Goal: Information Seeking & Learning: Learn about a topic

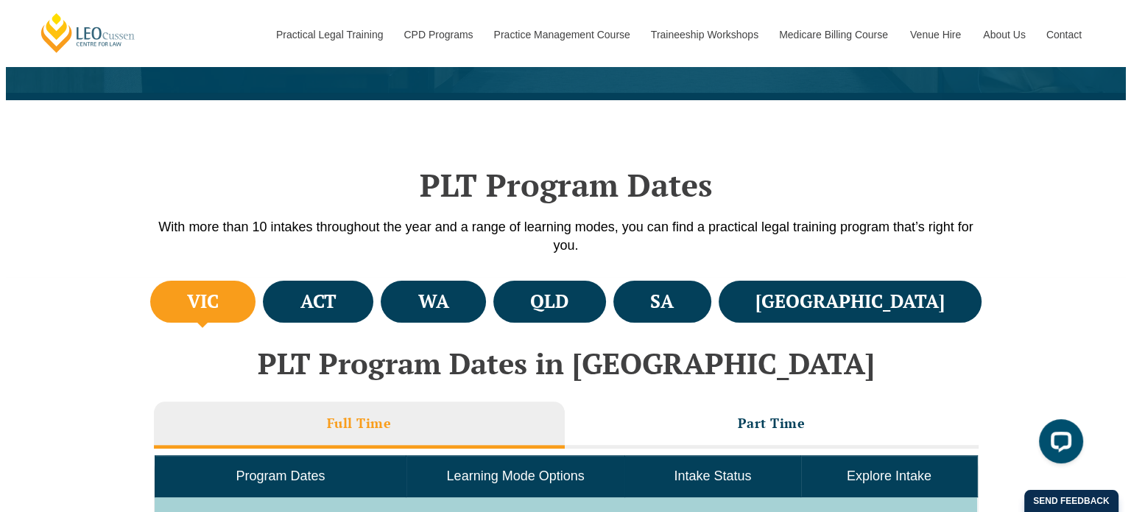
scroll to position [324, 0]
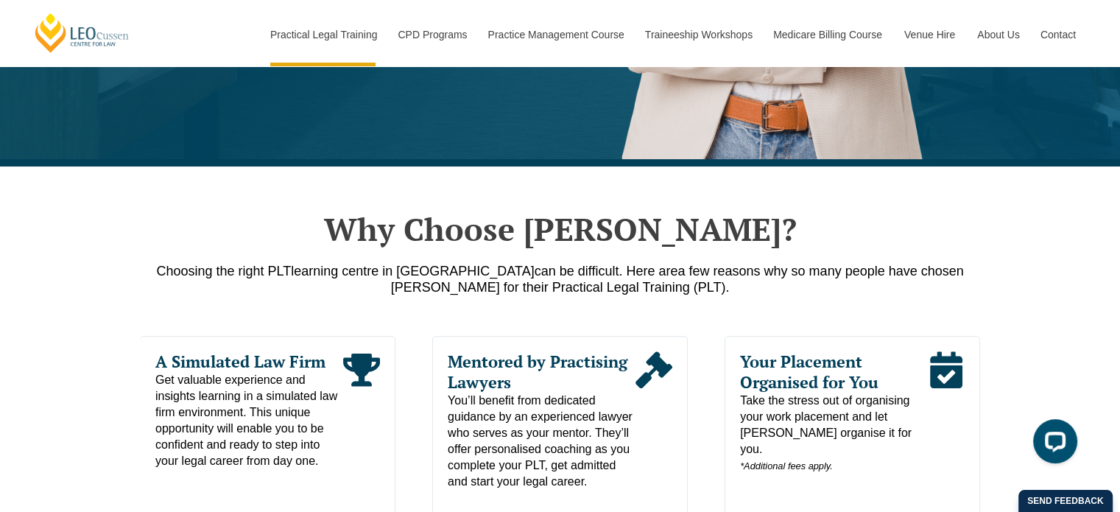
scroll to position [663, 0]
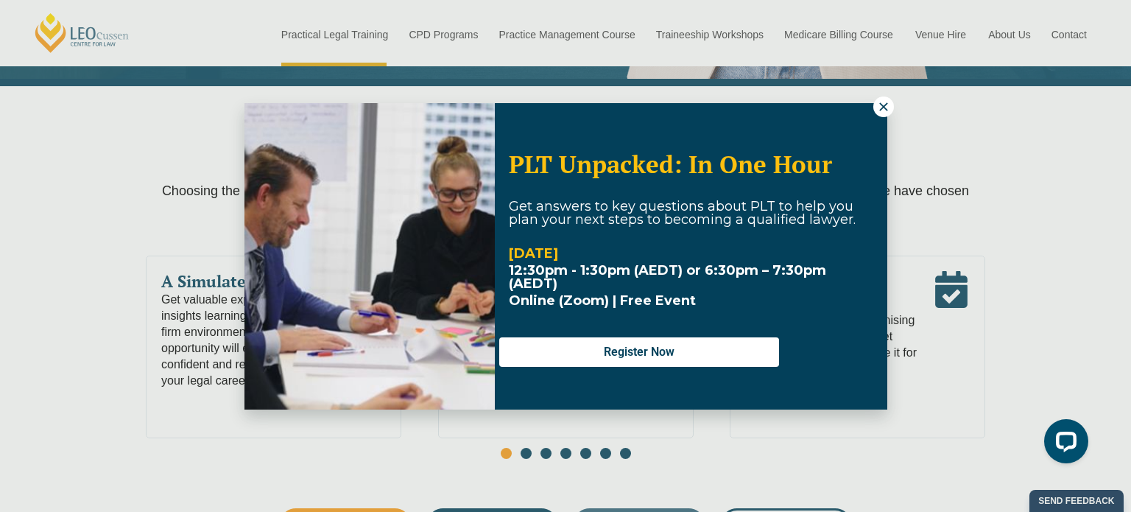
click at [881, 446] on div "PLT Unpacked: In One Hour Get answers to key questions about PLT to help you pl…" at bounding box center [565, 256] width 1131 height 512
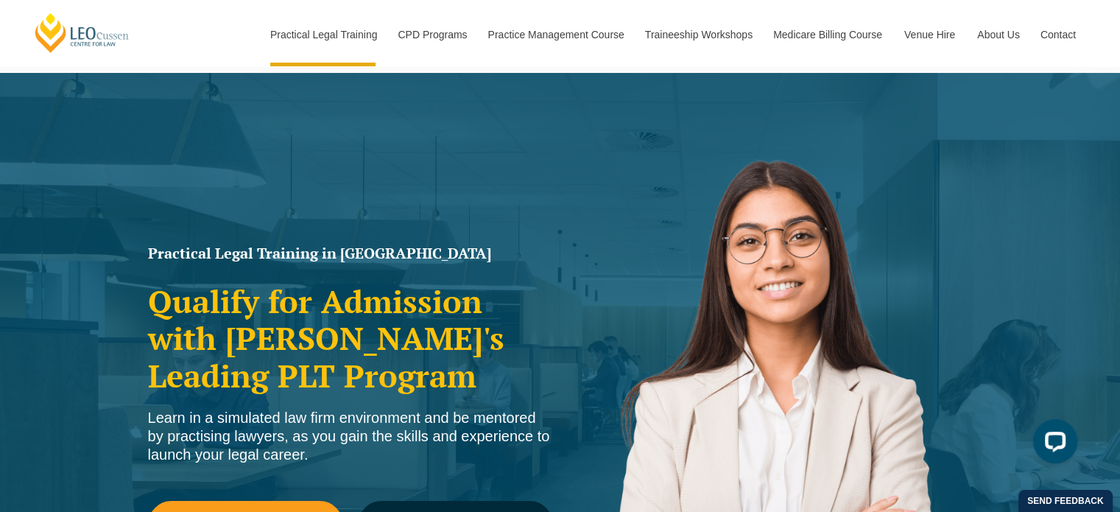
scroll to position [0, 0]
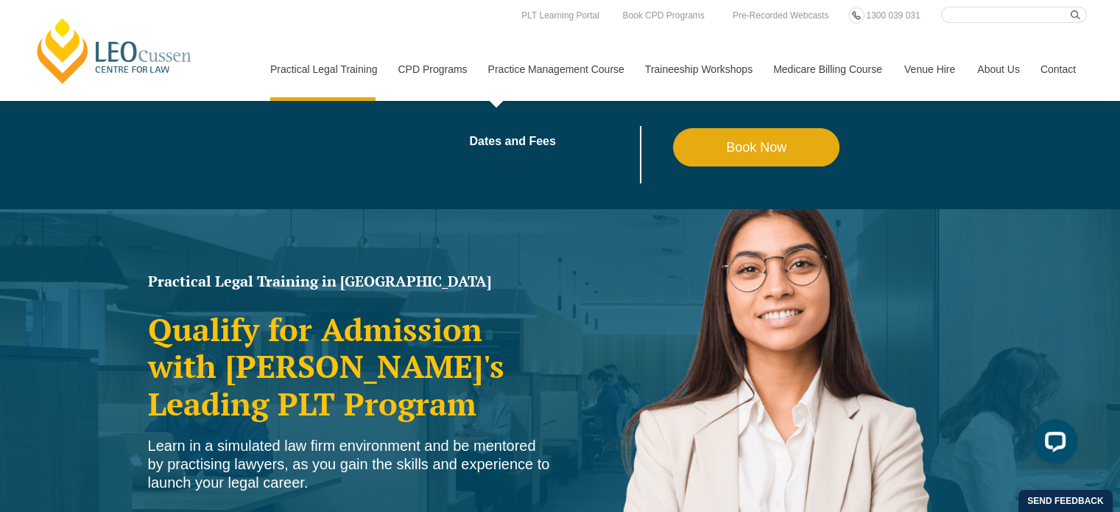
click at [516, 70] on link "Practice Management Course" at bounding box center [555, 69] width 157 height 63
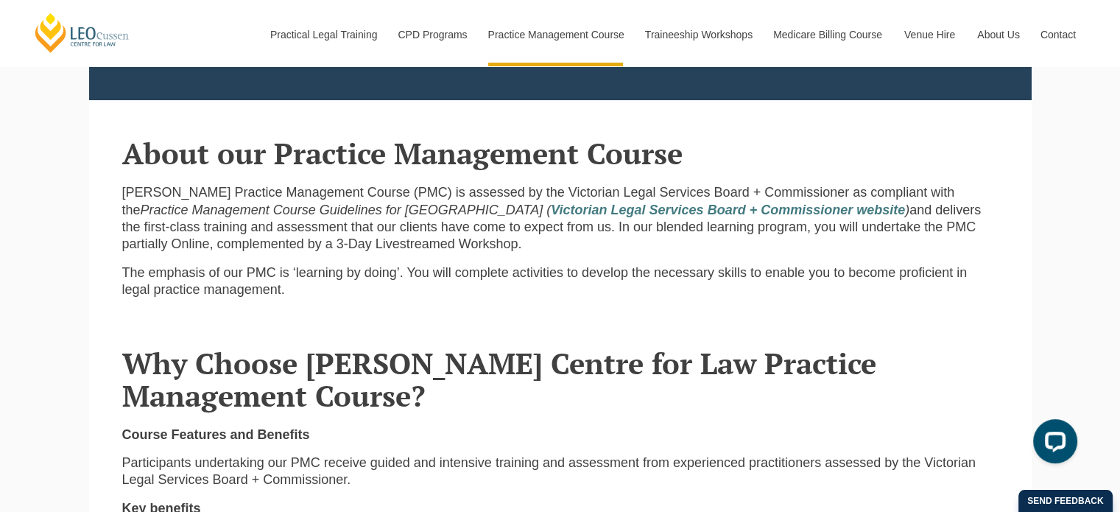
scroll to position [516, 0]
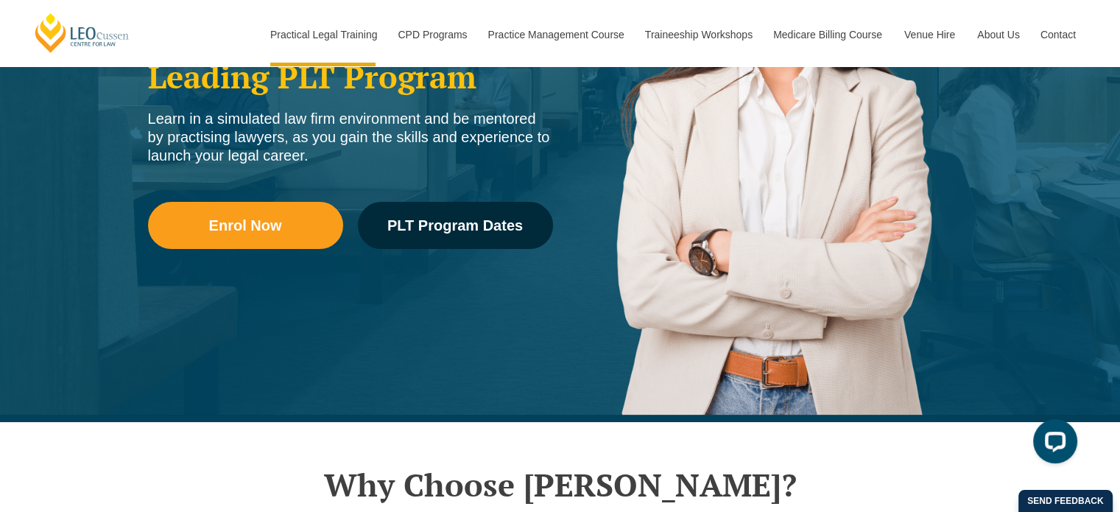
scroll to position [295, 0]
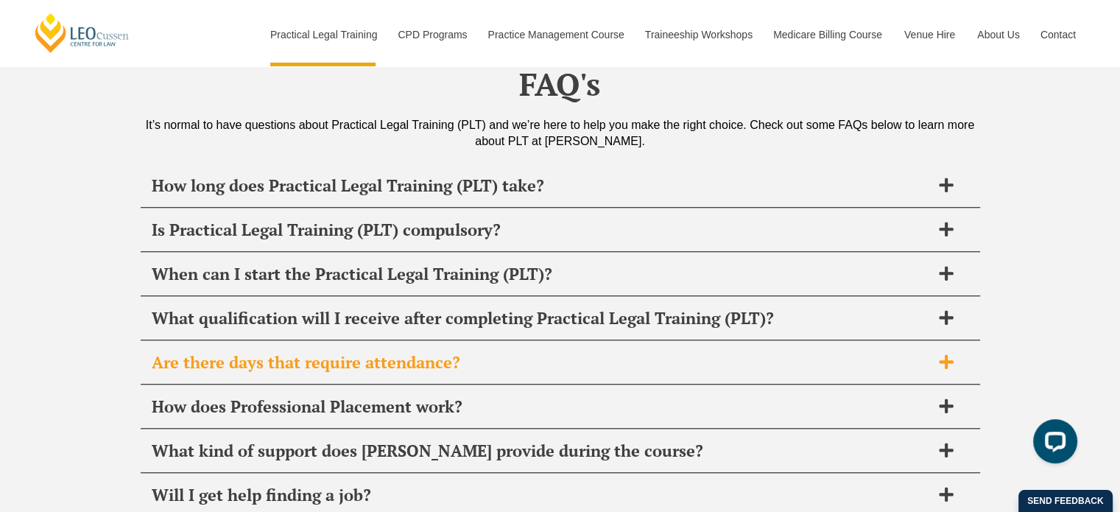
scroll to position [7071, 0]
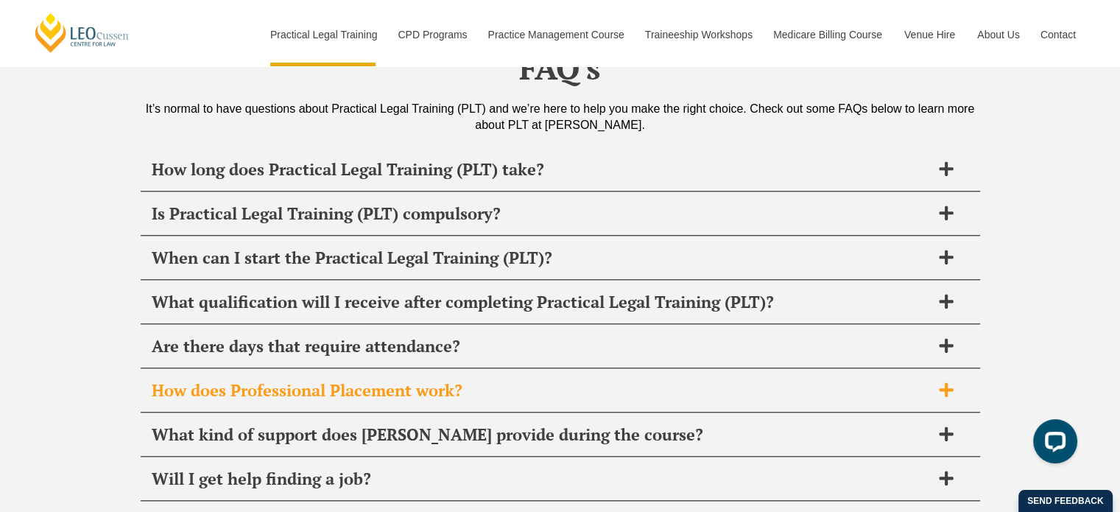
click at [387, 380] on h2 "How does Professional Placement work?" at bounding box center [541, 390] width 779 height 21
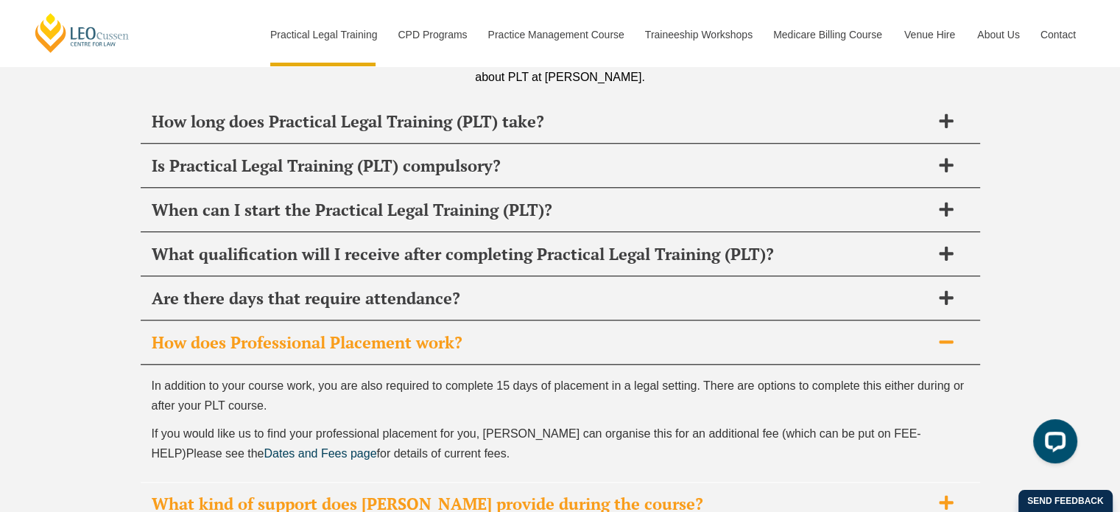
scroll to position [7144, 0]
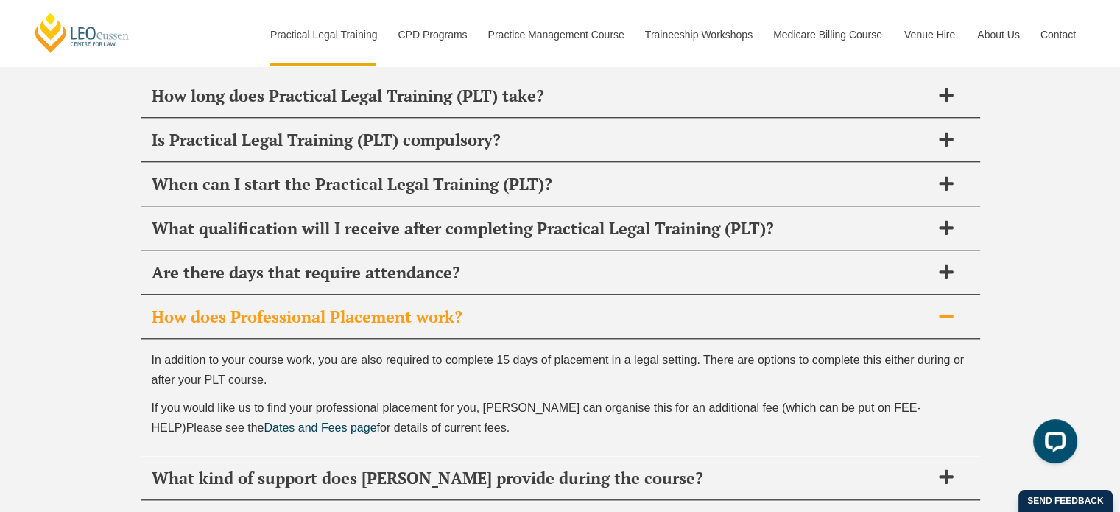
click at [381, 511] on h2 "Will I get help finding a job?" at bounding box center [541, 522] width 779 height 21
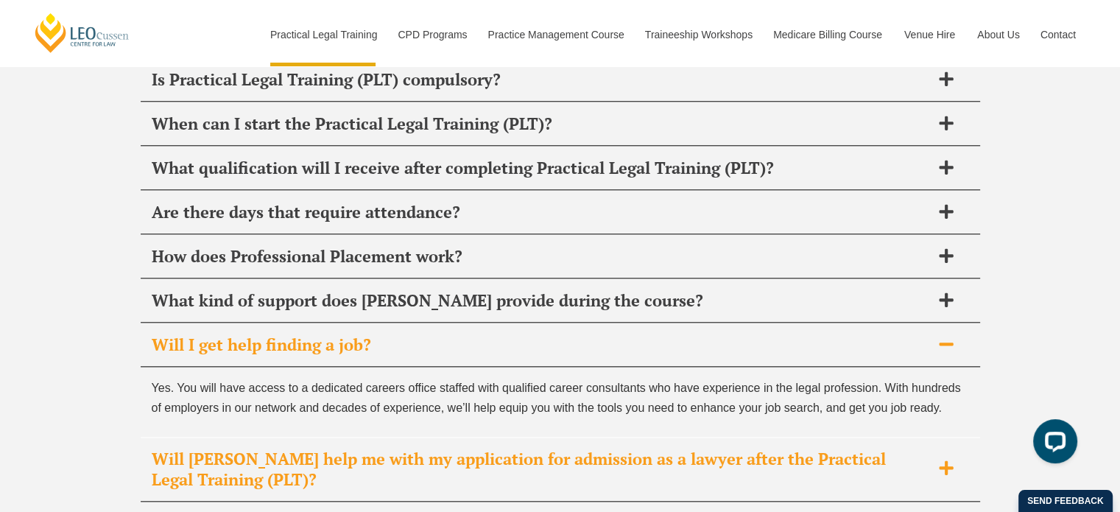
scroll to position [7292, 0]
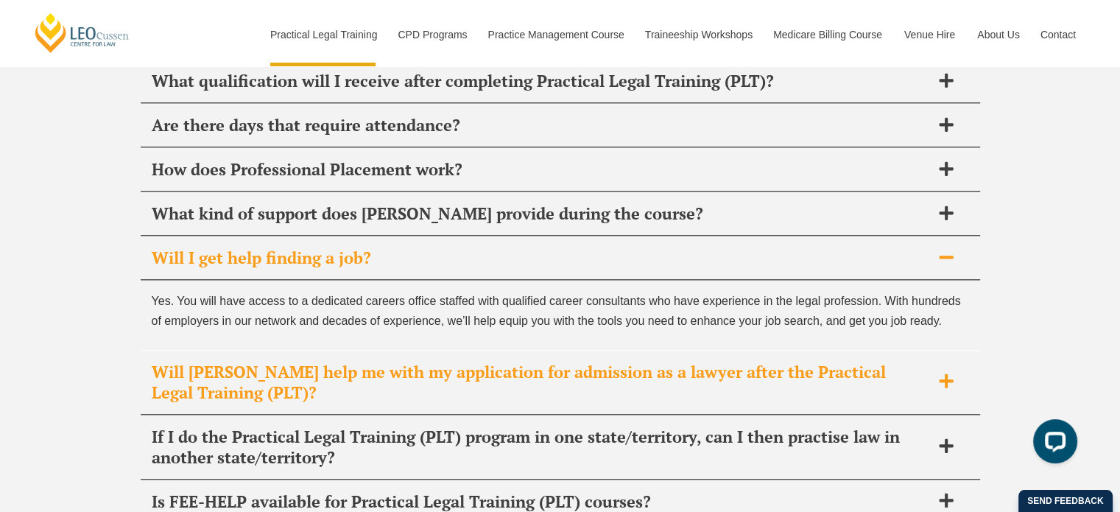
click at [386, 362] on h2 "Will Leo Cussen help me with my application for admission as a lawyer after the…" at bounding box center [541, 382] width 779 height 41
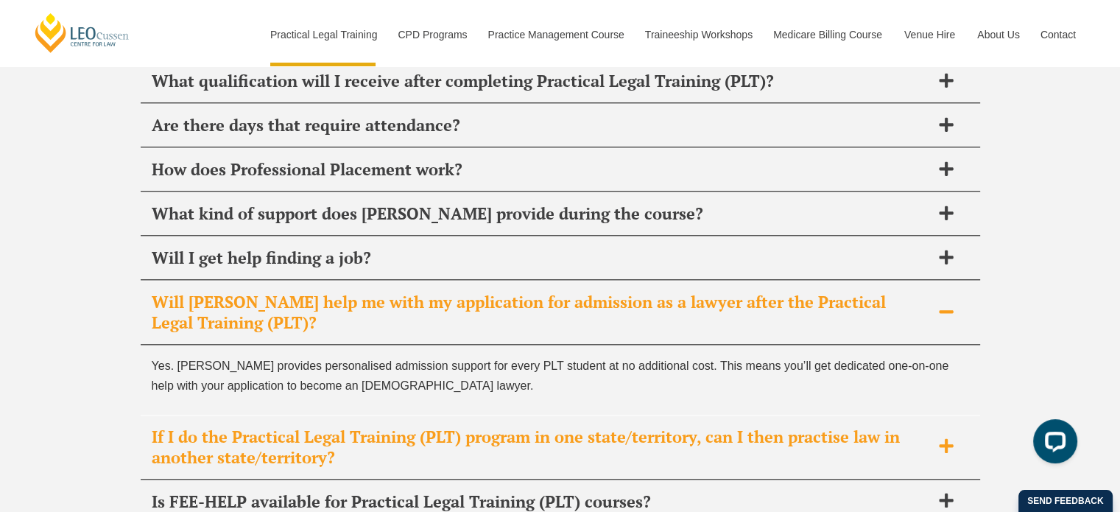
click at [429, 426] on h2 "If I do the Practical Legal Training (PLT) program in one state/territory, can …" at bounding box center [541, 446] width 779 height 41
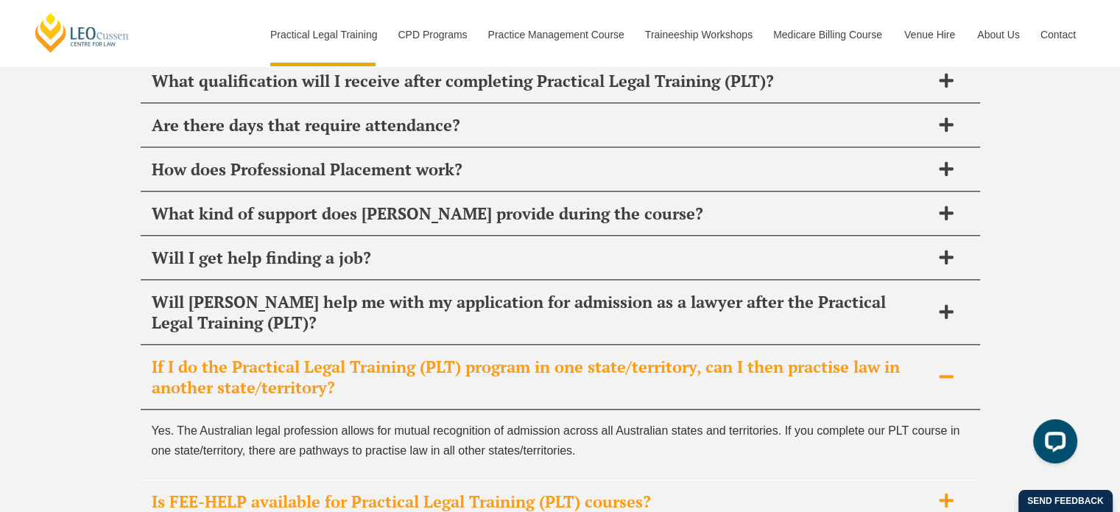
click at [524, 491] on h2 "Is FEE-HELP available for Practical Legal Training (PLT) courses?" at bounding box center [541, 501] width 779 height 21
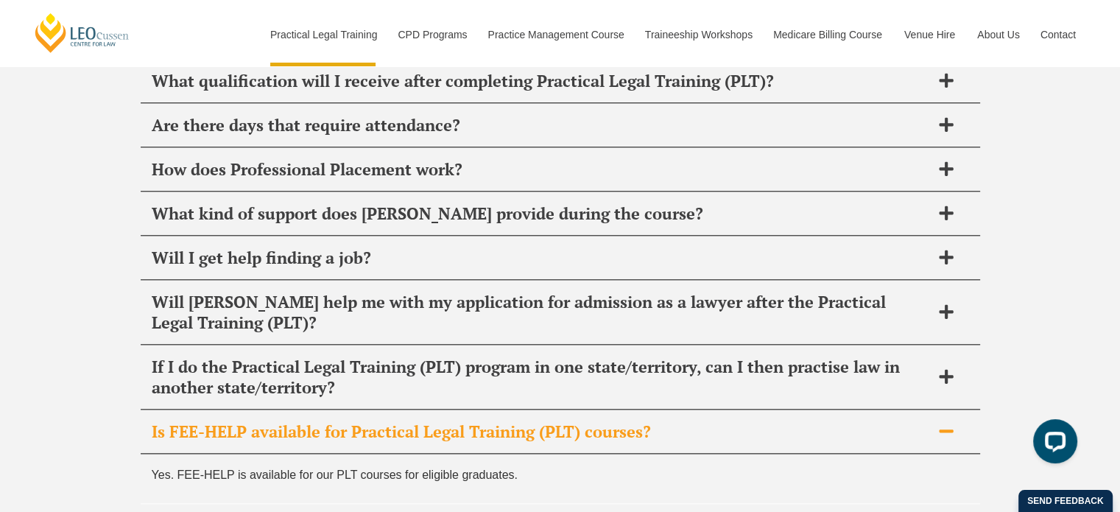
scroll to position [7365, 0]
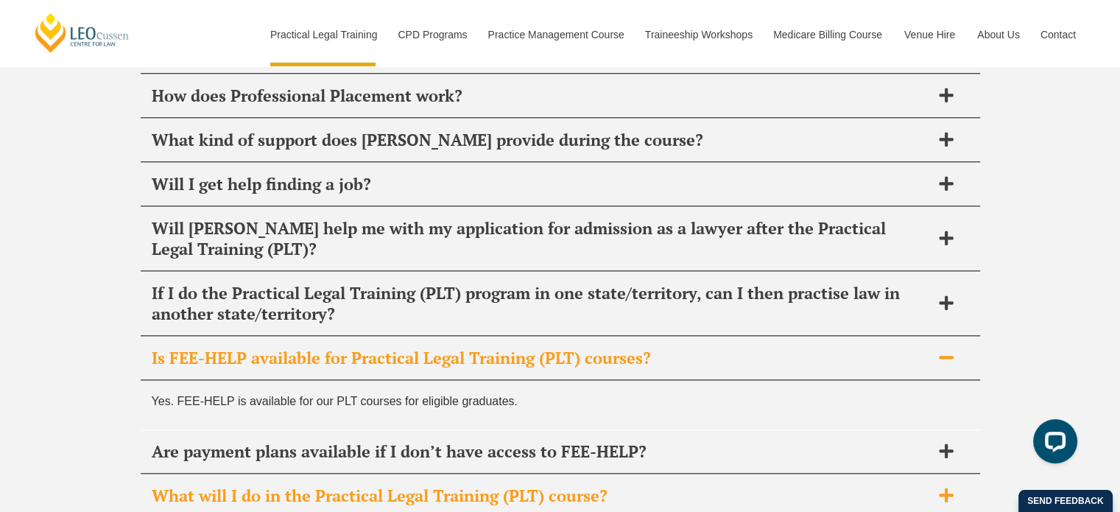
click at [453, 485] on h2 "What will I do in the Practical Legal Training (PLT) course?" at bounding box center [541, 495] width 779 height 21
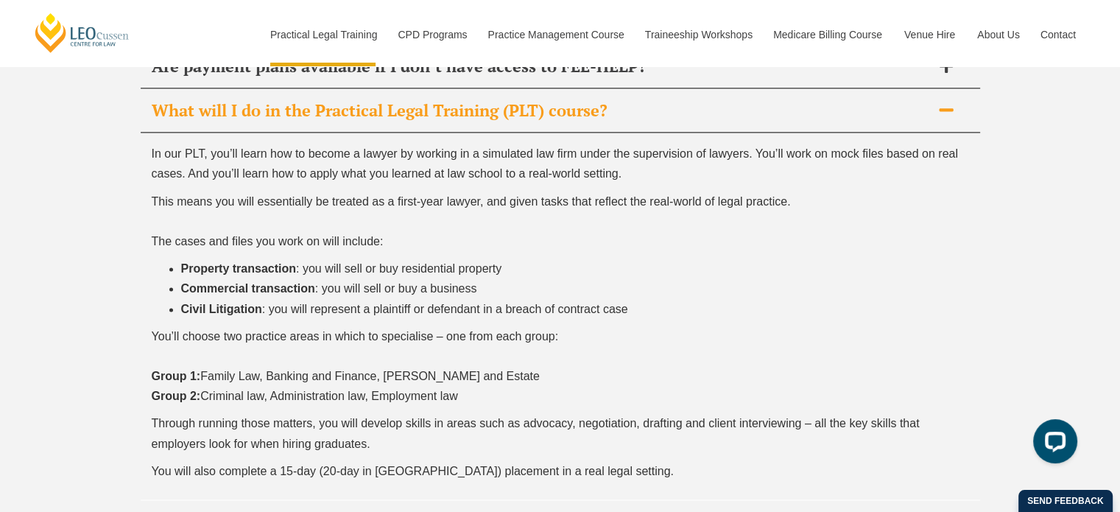
scroll to position [7733, 0]
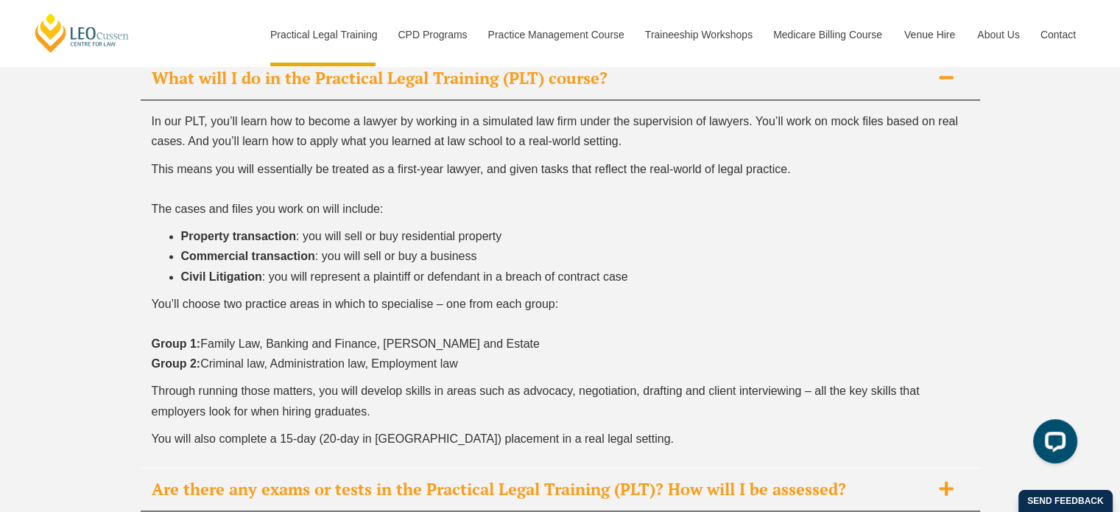
click at [513, 479] on h2 "Are there any exams or tests in the Practical Legal Training (PLT)? How will I …" at bounding box center [541, 489] width 779 height 21
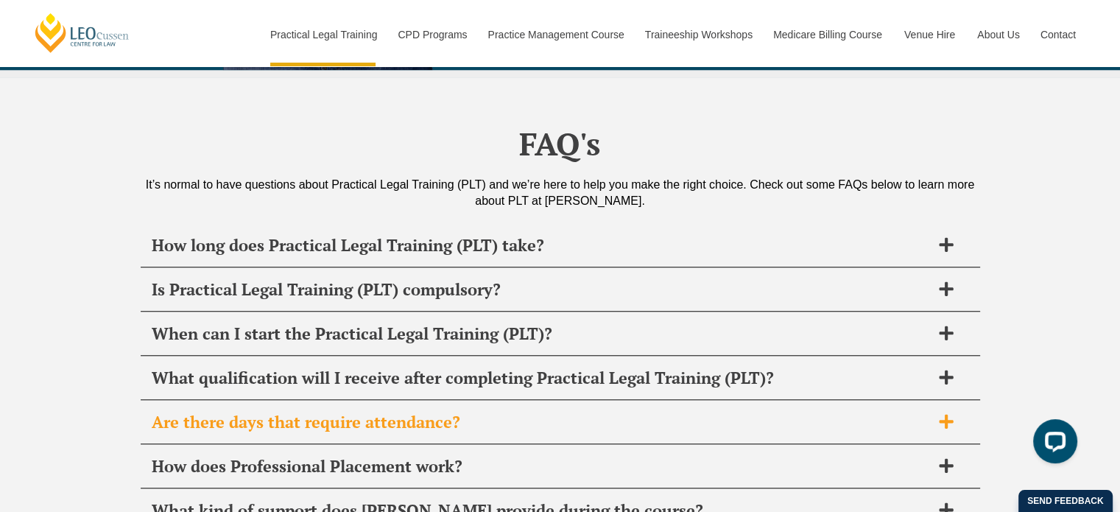
scroll to position [6995, 0]
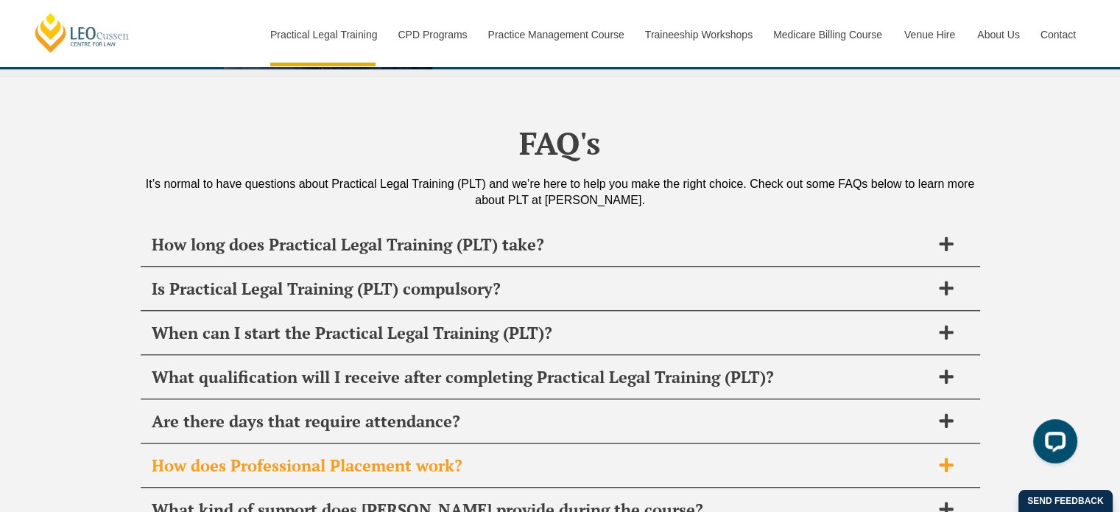
click at [458, 455] on h2 "How does Professional Placement work?" at bounding box center [541, 465] width 779 height 21
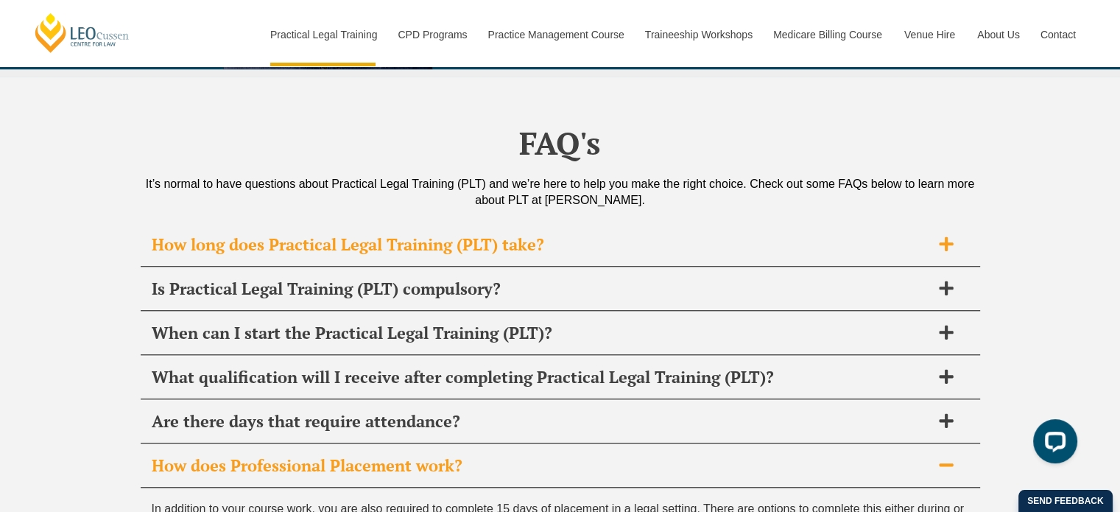
click at [458, 234] on h2 "How long does Practical Legal Training (PLT) take?" at bounding box center [541, 244] width 779 height 21
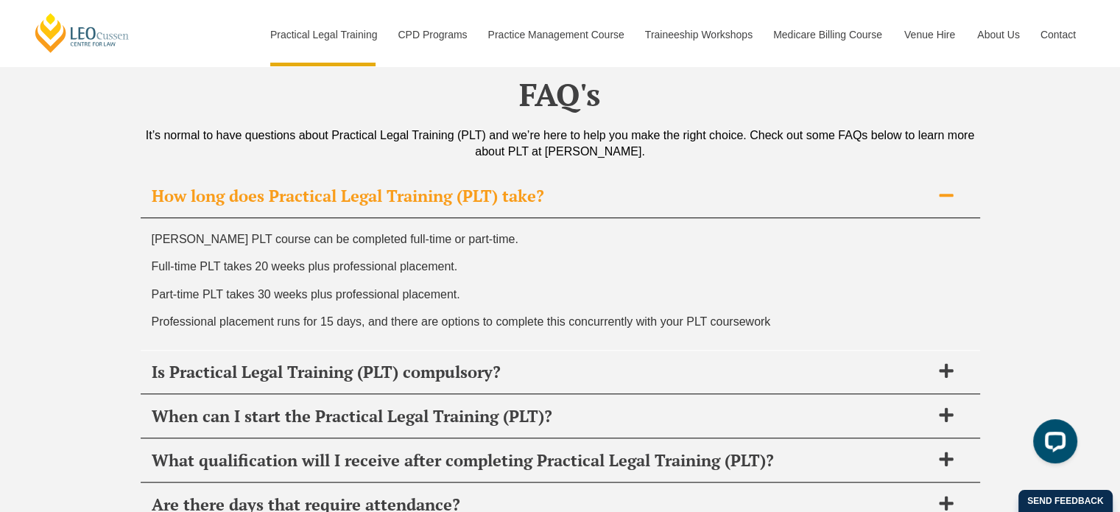
scroll to position [7069, 0]
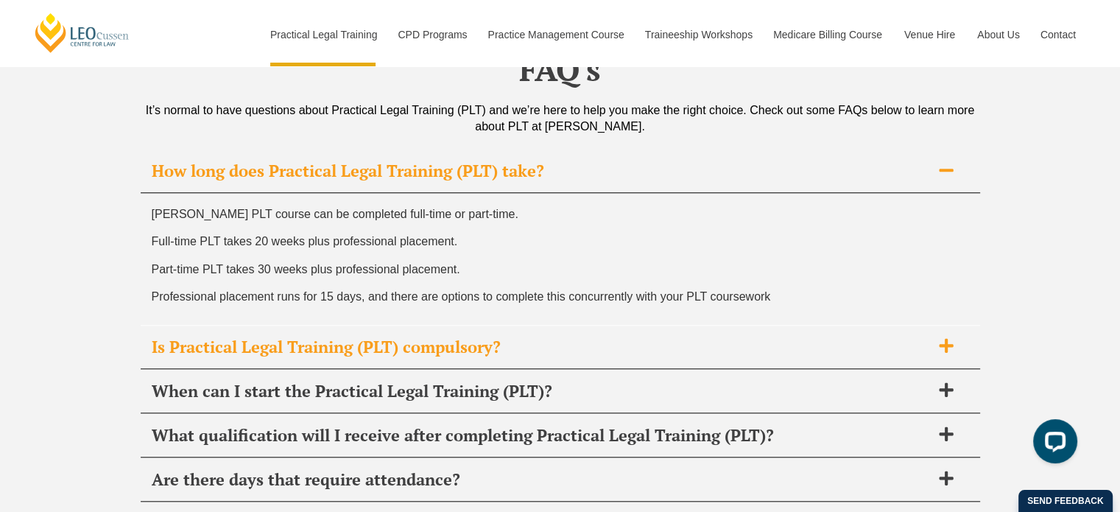
click at [474, 337] on h2 "Is Practical Legal Training (PLT) compulsory?" at bounding box center [541, 347] width 779 height 21
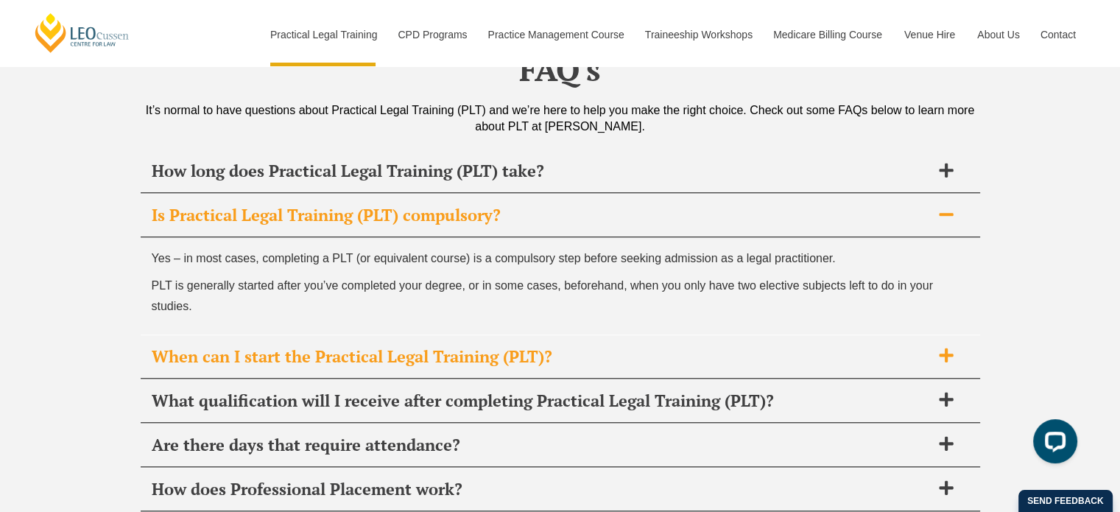
click at [441, 346] on h2 "When can I start the Practical Legal Training (PLT)?" at bounding box center [541, 356] width 779 height 21
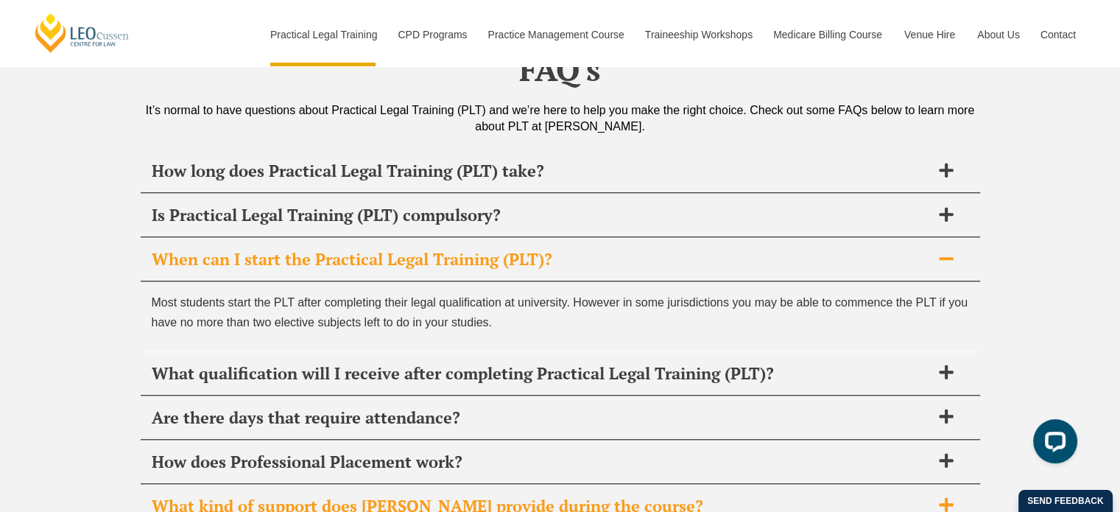
click at [413, 496] on h2 "What kind of support does Leo Cussen provide during the course?" at bounding box center [541, 506] width 779 height 21
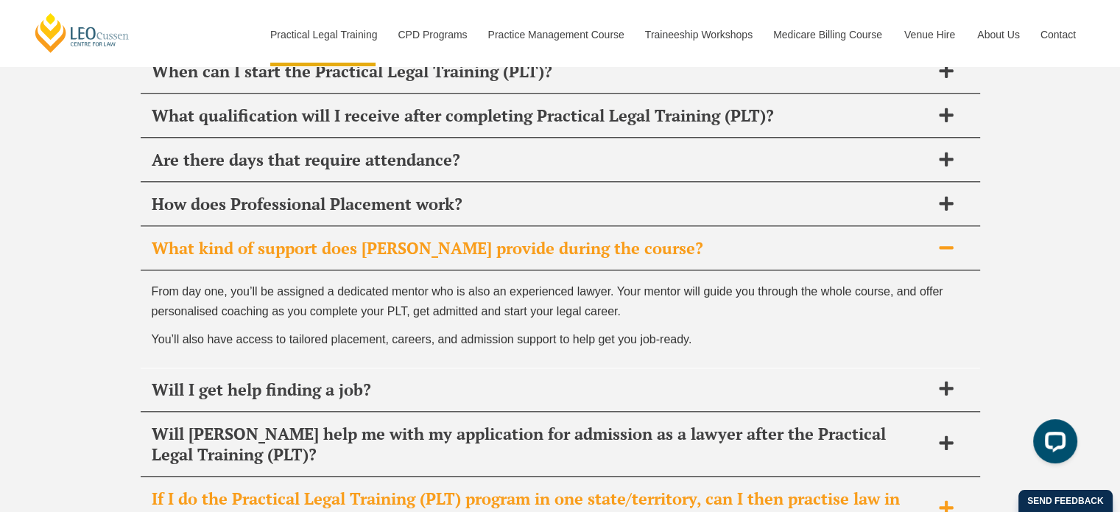
scroll to position [7290, 0]
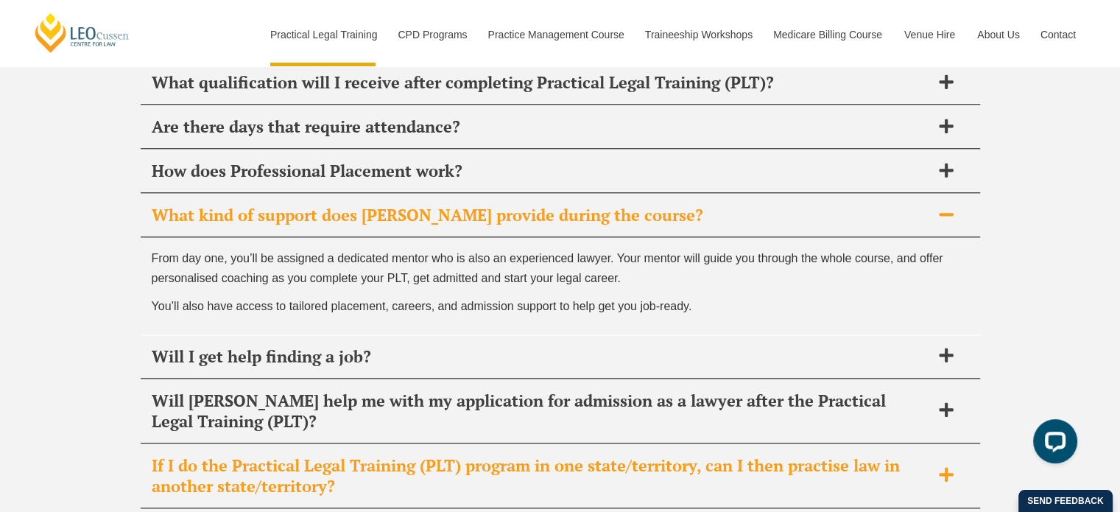
click at [504, 455] on h2 "If I do the Practical Legal Training (PLT) program in one state/territory, can …" at bounding box center [541, 475] width 779 height 41
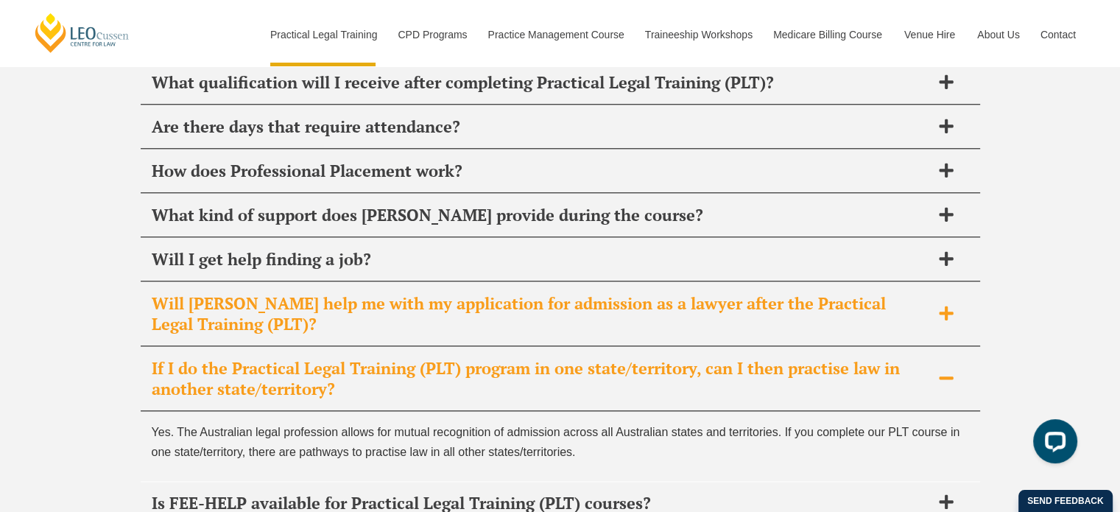
click at [376, 293] on h2 "Will Leo Cussen help me with my application for admission as a lawyer after the…" at bounding box center [541, 313] width 779 height 41
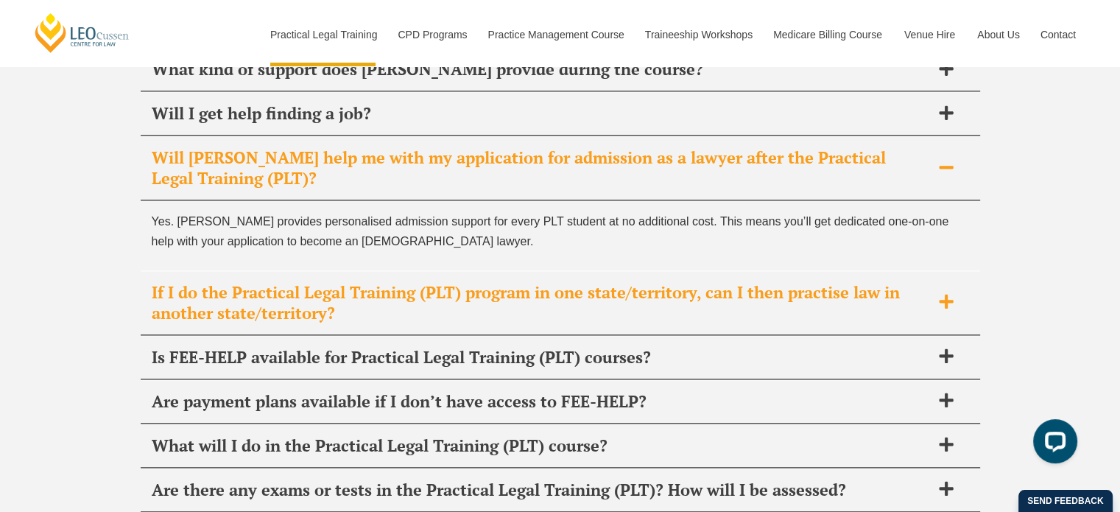
scroll to position [7437, 0]
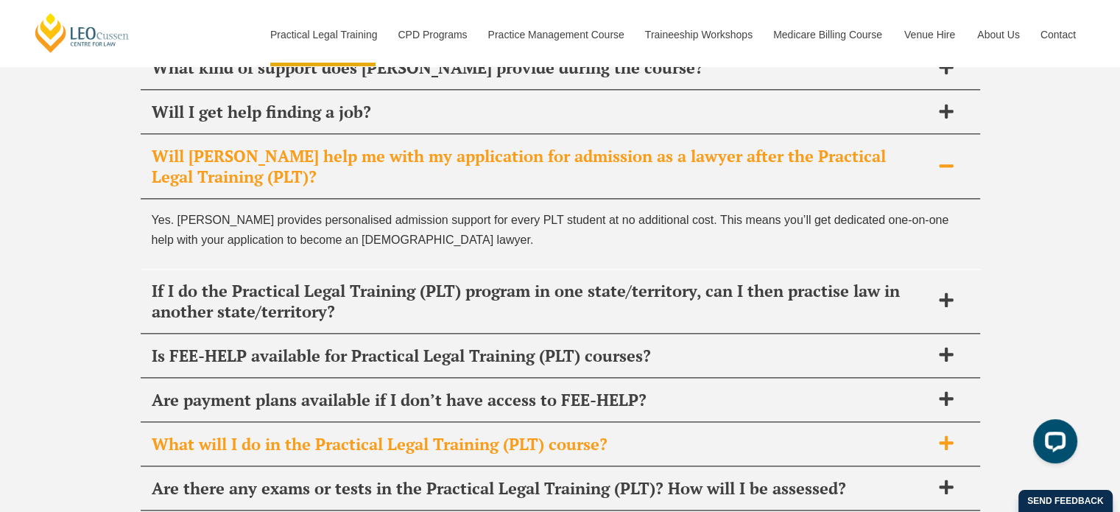
click at [546, 434] on h2 "What will I do in the Practical Legal Training (PLT) course?" at bounding box center [541, 444] width 779 height 21
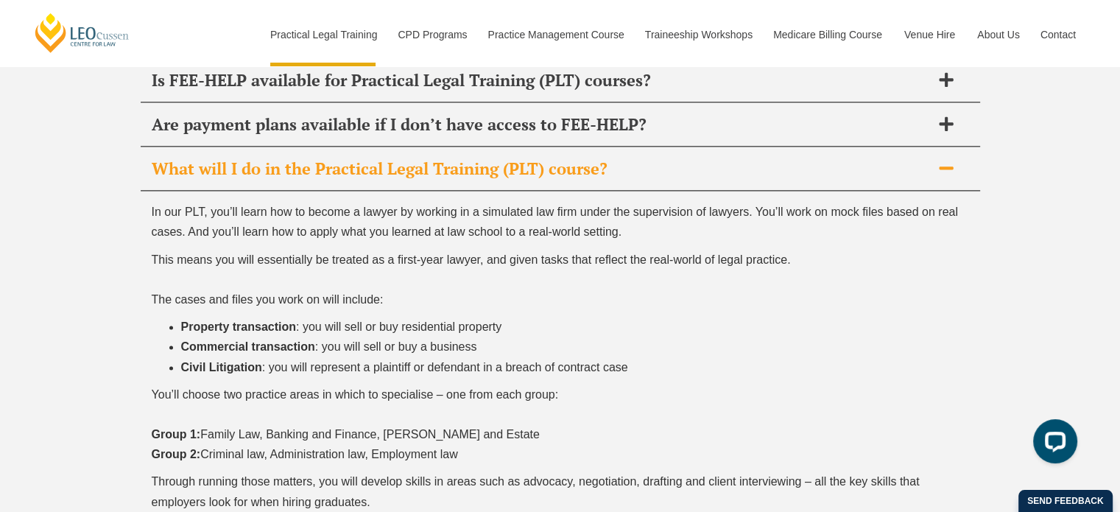
scroll to position [7658, 0]
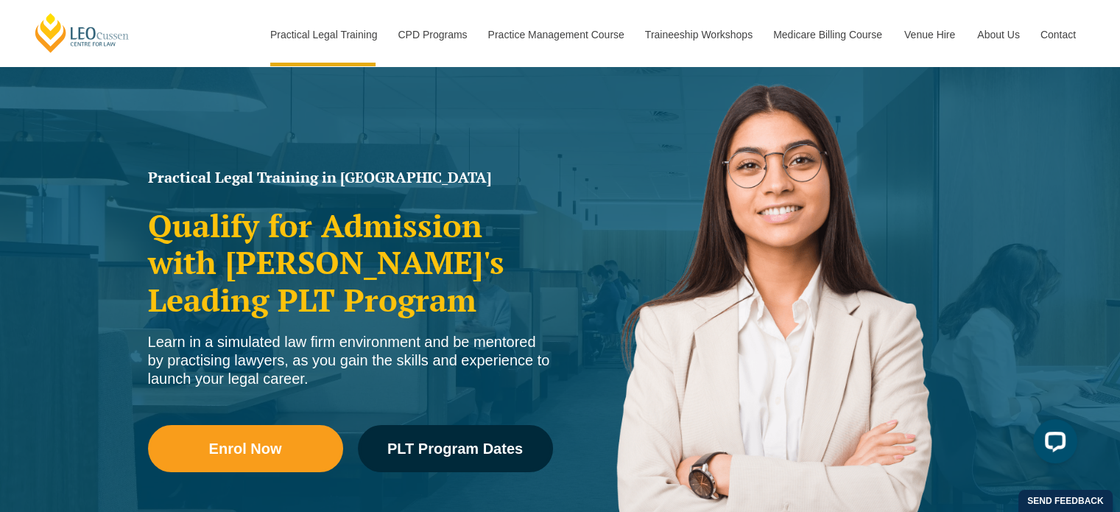
scroll to position [74, 0]
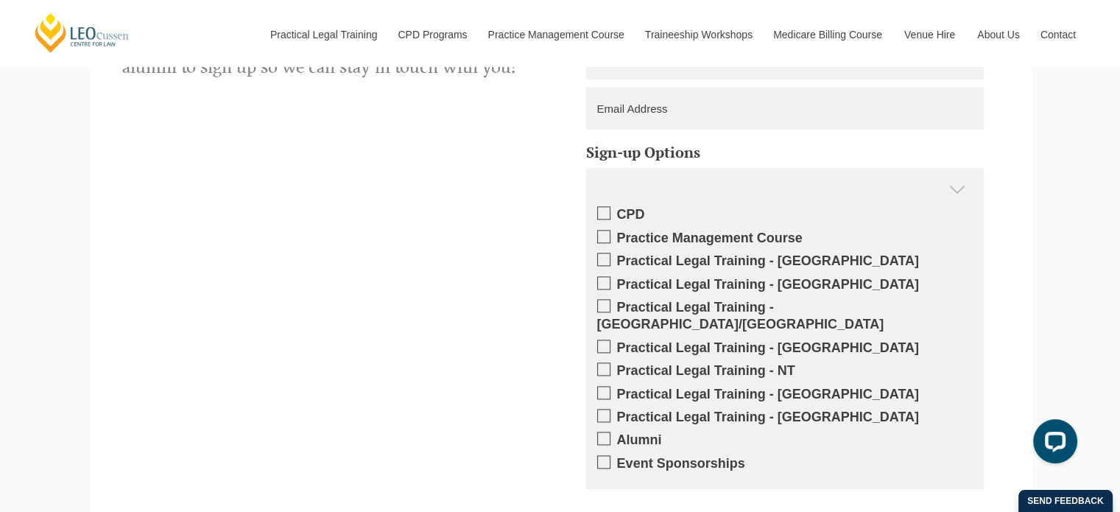
scroll to position [1891, 0]
